Goal: Transaction & Acquisition: Purchase product/service

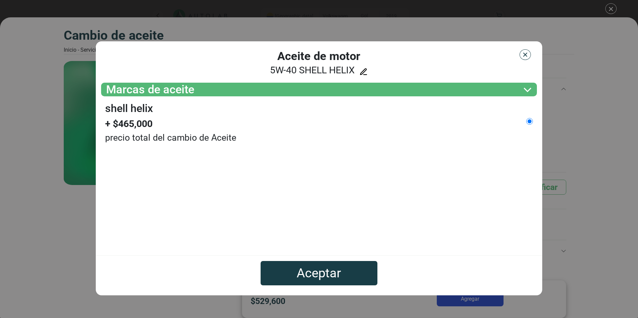
click at [525, 55] on img "button" at bounding box center [525, 54] width 7 height 7
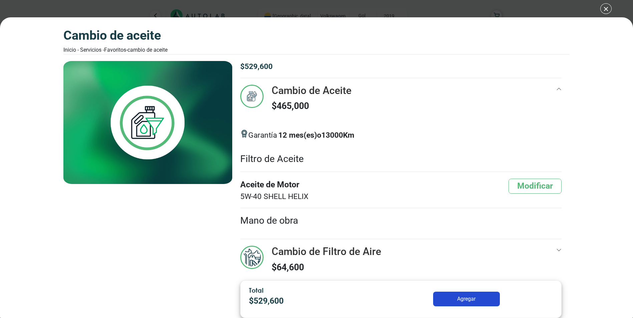
click at [605, 9] on div "Cambio de Aceite Inicio - Servicios - Favoritos - Cambio de Aceite Cambio de Ac…" at bounding box center [316, 159] width 633 height 318
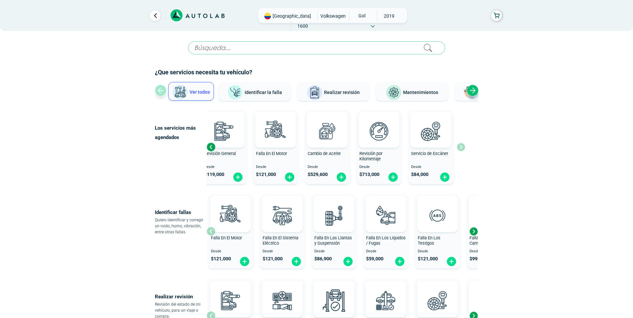
click at [263, 96] on button "Identificar la falla" at bounding box center [255, 91] width 72 height 19
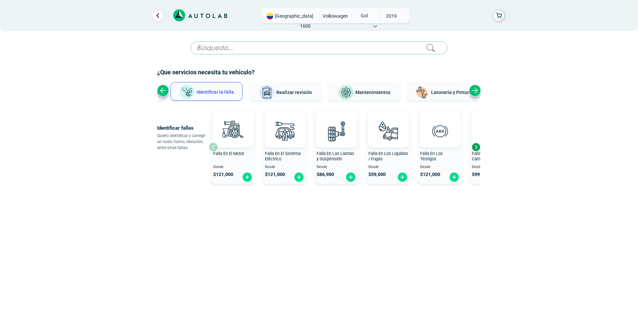
click at [314, 94] on button "Realizar revisión" at bounding box center [285, 91] width 72 height 19
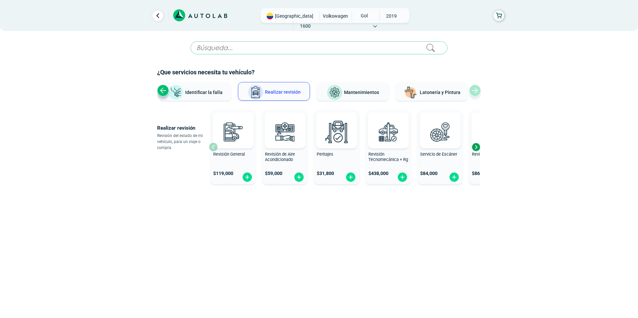
click at [477, 149] on div "Next slide" at bounding box center [476, 147] width 10 height 10
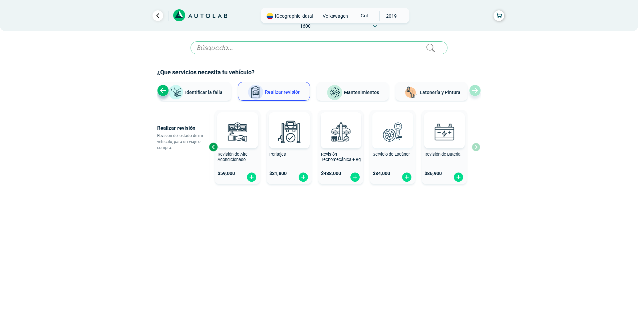
click at [384, 133] on img at bounding box center [392, 131] width 29 height 29
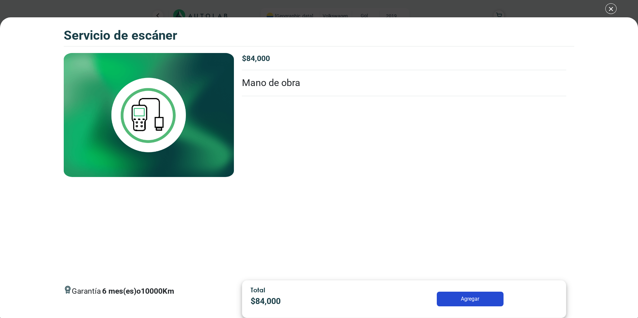
drag, startPoint x: 612, startPoint y: 10, endPoint x: 608, endPoint y: 10, distance: 4.0
click at [611, 10] on div "Servicio de escáner Servicio de escáner Garantía 6" at bounding box center [319, 159] width 638 height 318
